Goal: Information Seeking & Learning: Find specific fact

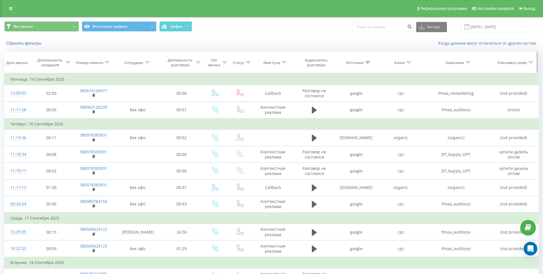
click at [307, 63] on icon at bounding box center [367, 62] width 5 height 3
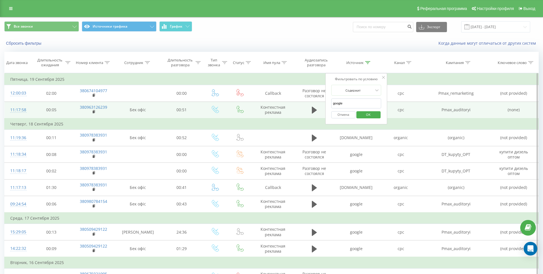
drag, startPoint x: 351, startPoint y: 102, endPoint x: 312, endPoint y: 102, distance: 39.0
click at [307, 102] on table "Фильтровать по условию Равно Отмена OK Фильтровать по условию Содержит Отмена O…" at bounding box center [271, 218] width 534 height 290
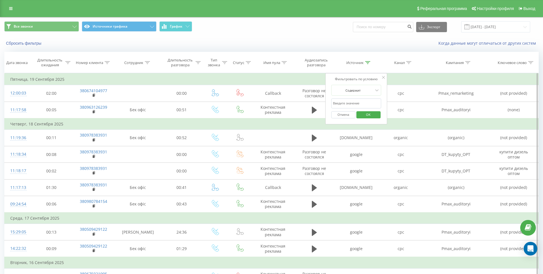
click at [307, 105] on input "text" at bounding box center [356, 104] width 50 height 10
type input "olx"
click at [307, 115] on span "OK" at bounding box center [368, 114] width 16 height 9
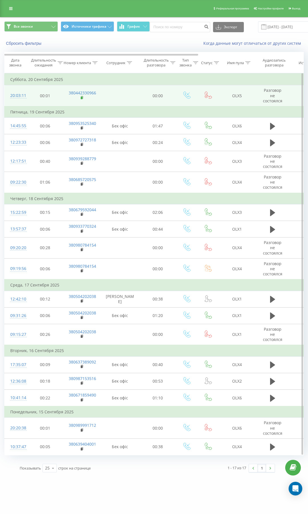
click at [82, 97] on icon at bounding box center [82, 98] width 3 height 4
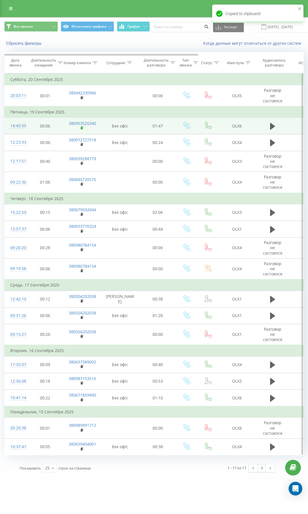
click at [83, 127] on icon at bounding box center [82, 127] width 2 height 3
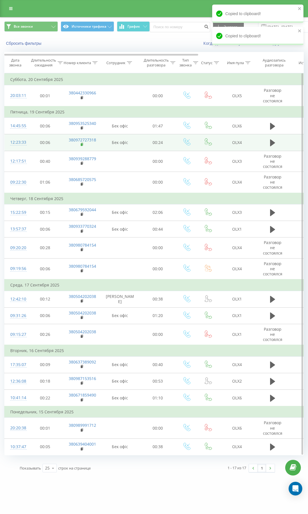
click at [83, 145] on icon at bounding box center [82, 144] width 2 height 3
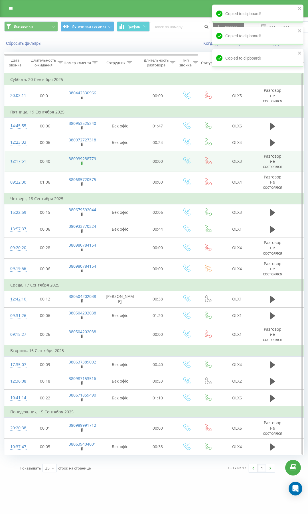
click at [82, 164] on rect at bounding box center [82, 163] width 2 height 3
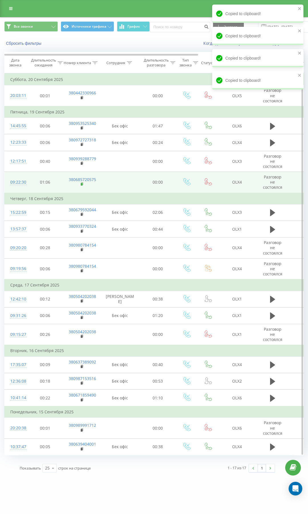
click at [82, 184] on rect at bounding box center [82, 184] width 2 height 3
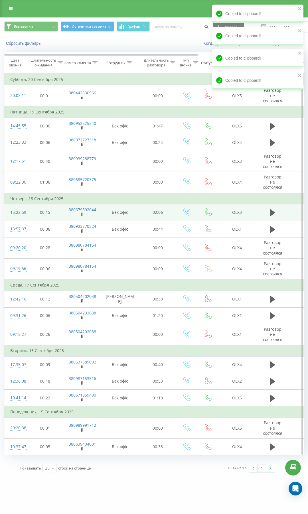
click at [82, 216] on rect at bounding box center [82, 214] width 2 height 3
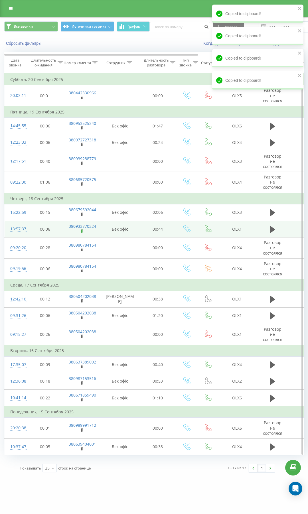
click at [82, 231] on rect at bounding box center [82, 231] width 2 height 3
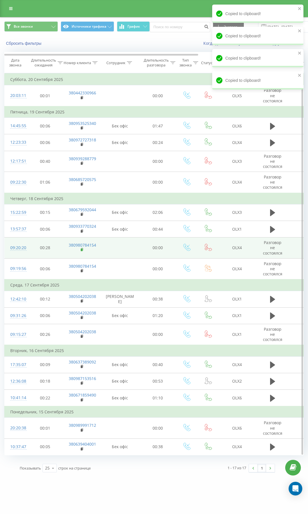
click at [81, 251] on rect at bounding box center [82, 249] width 2 height 3
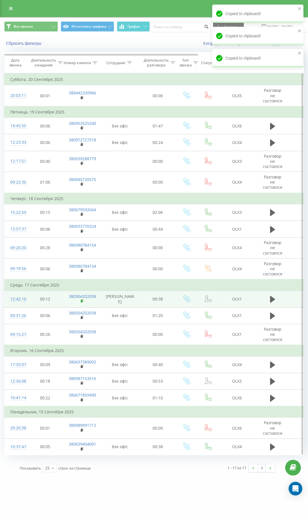
click at [82, 301] on rect at bounding box center [82, 301] width 2 height 3
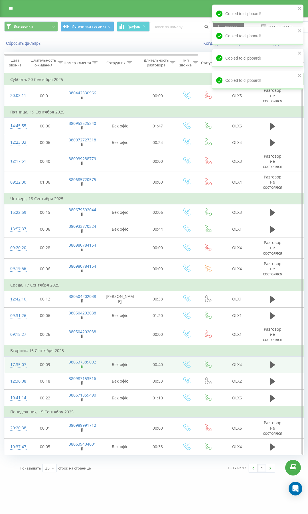
click at [82, 365] on icon at bounding box center [82, 366] width 3 height 4
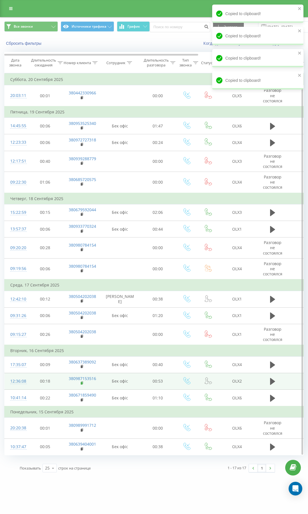
click at [82, 381] on icon at bounding box center [82, 382] width 2 height 3
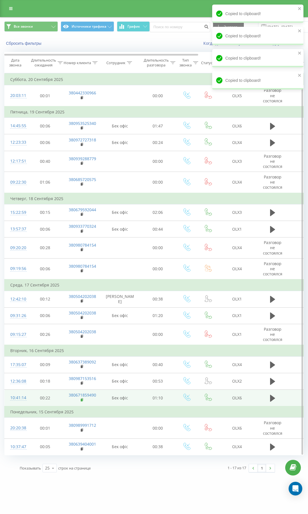
click at [82, 399] on icon at bounding box center [82, 400] width 3 height 4
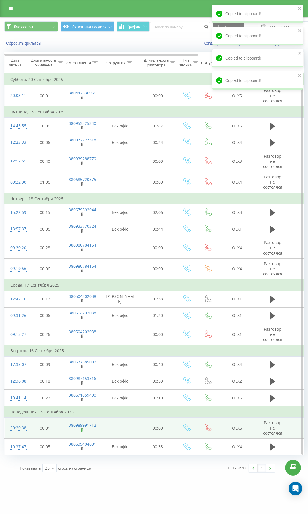
click at [81, 429] on rect at bounding box center [82, 430] width 2 height 3
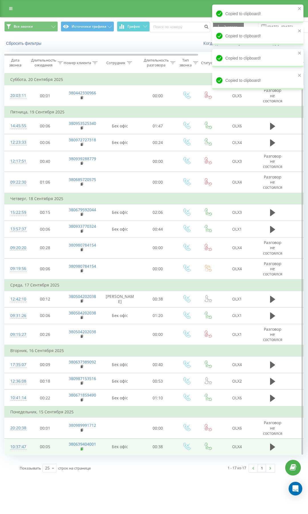
click at [83, 449] on icon at bounding box center [82, 448] width 2 height 3
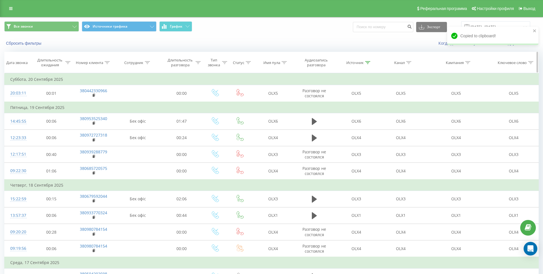
click at [307, 62] on icon at bounding box center [367, 62] width 5 height 3
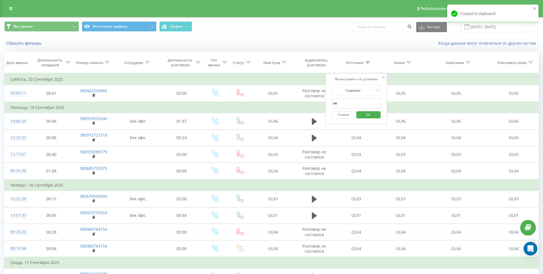
click at [307, 107] on div "Фильтровать по условию Содержит olx Отмена OK" at bounding box center [356, 98] width 62 height 51
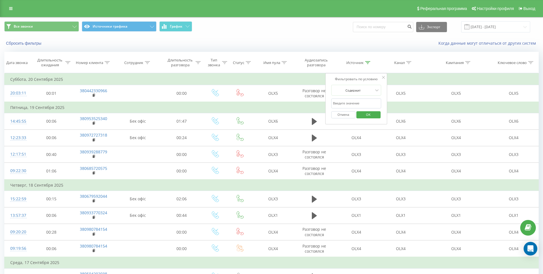
click at [307, 105] on input "text" at bounding box center [356, 104] width 50 height 10
type input "fb"
click at [307, 115] on span "OK" at bounding box center [368, 114] width 16 height 9
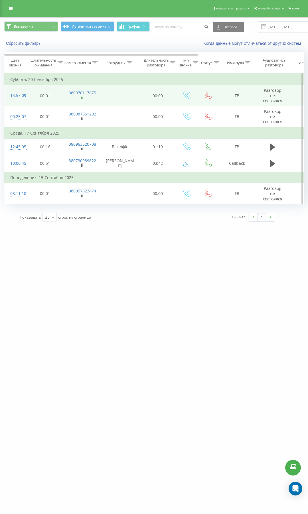
click at [82, 97] on icon at bounding box center [82, 98] width 3 height 4
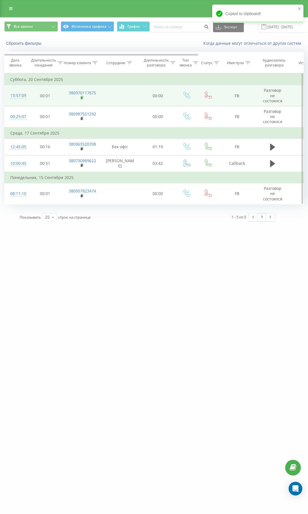
click at [81, 99] on rect at bounding box center [82, 98] width 2 height 3
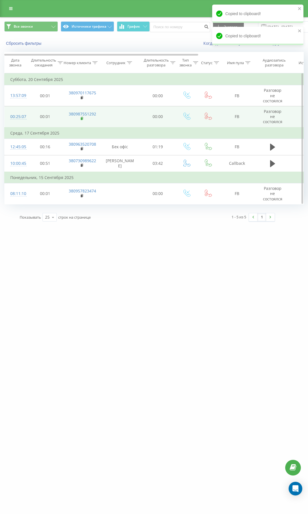
click at [81, 119] on rect at bounding box center [82, 118] width 2 height 3
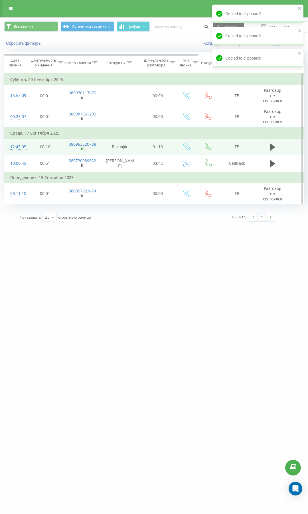
click at [82, 150] on rect at bounding box center [82, 149] width 2 height 3
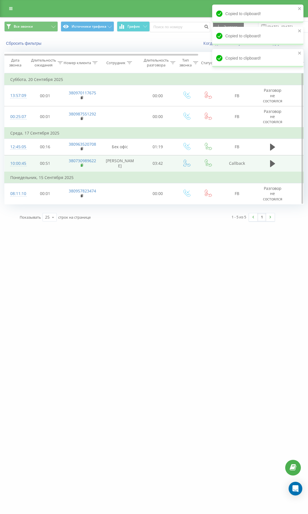
click at [82, 165] on rect at bounding box center [82, 165] width 2 height 3
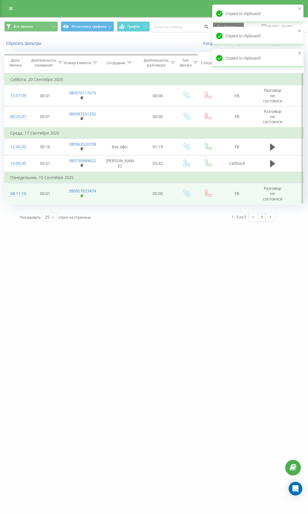
click at [81, 197] on icon at bounding box center [82, 196] width 3 height 4
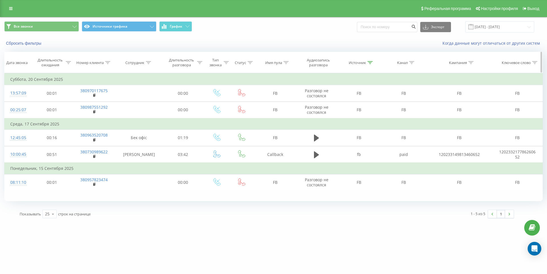
click at [307, 63] on div "Источник" at bounding box center [358, 62] width 45 height 5
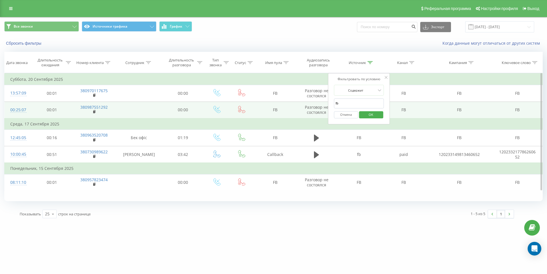
drag, startPoint x: 350, startPoint y: 106, endPoint x: 320, endPoint y: 105, distance: 30.8
click at [307, 105] on table "Фильтровать по условию Равно Отмена OK Фильтровать по условию Содержит Отмена O…" at bounding box center [273, 132] width 538 height 118
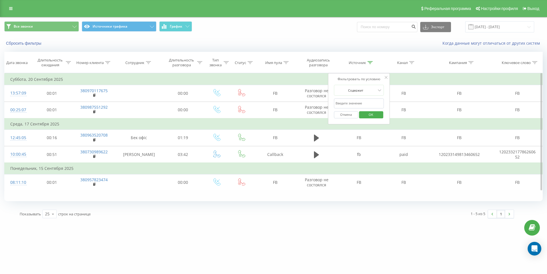
click at [307, 104] on input "text" at bounding box center [359, 104] width 50 height 10
type input "Инсента"
click at [307, 113] on span "OK" at bounding box center [371, 114] width 16 height 9
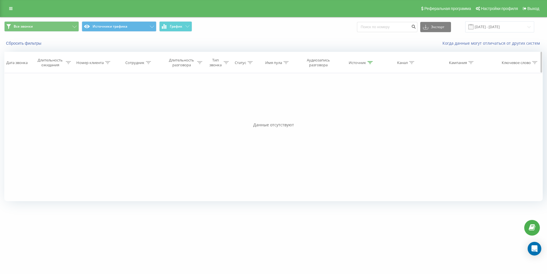
click at [307, 63] on icon at bounding box center [370, 62] width 5 height 3
drag, startPoint x: 345, startPoint y: 103, endPoint x: 330, endPoint y: 107, distance: 15.6
click at [307, 105] on div "Фильтровать по условию Содержит Инсента Отмена OK" at bounding box center [359, 98] width 62 height 51
click at [307, 116] on span "OK" at bounding box center [371, 114] width 16 height 9
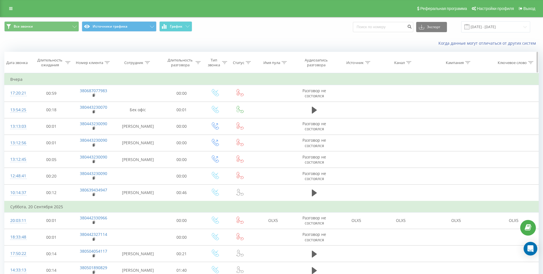
click at [282, 64] on div at bounding box center [283, 62] width 5 height 5
click at [274, 104] on input "text" at bounding box center [273, 104] width 50 height 10
type input "Брендинг бусов"
click at [287, 114] on span "OK" at bounding box center [285, 114] width 16 height 9
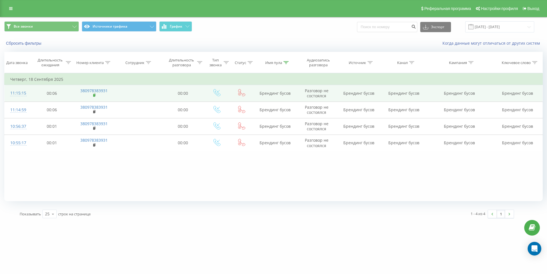
click at [95, 95] on rect at bounding box center [94, 95] width 2 height 3
